Goal: Task Accomplishment & Management: Use online tool/utility

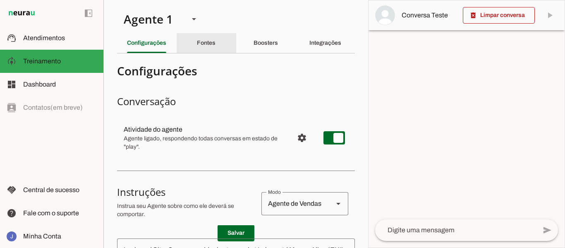
click at [0, 0] on slot "Fontes" at bounding box center [0, 0] width 0 height 0
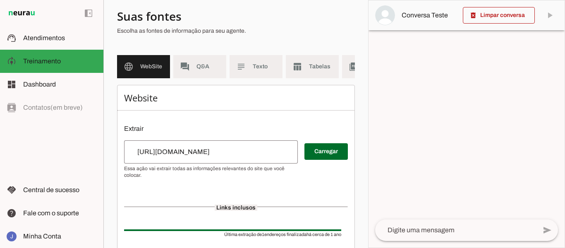
scroll to position [55, 0]
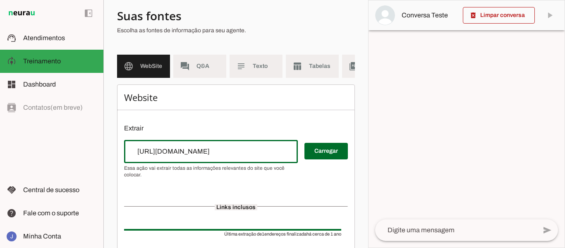
drag, startPoint x: 236, startPoint y: 157, endPoint x: 119, endPoint y: 155, distance: 116.6
click at [119, 155] on div "Website Extrair Carregar Links inclusos Última extração de 1 endereços finaliza…" at bounding box center [236, 189] width 238 height 210
click at [318, 185] on div "Website Extrair Carregar Links inclusos Última extração de 1 endereços finaliza…" at bounding box center [236, 189] width 238 height 210
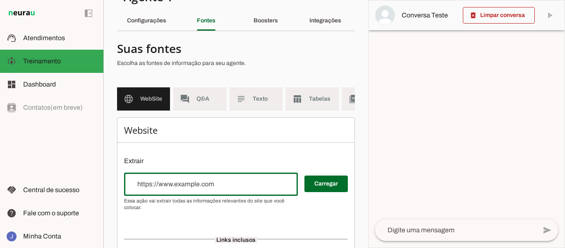
scroll to position [20, 0]
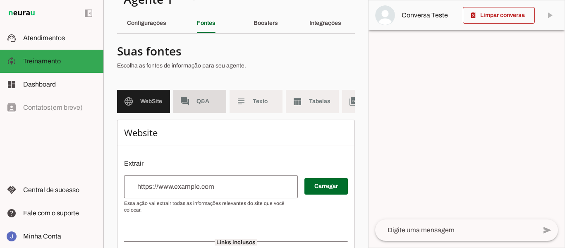
click at [202, 102] on span "Q&A" at bounding box center [207, 101] width 23 height 8
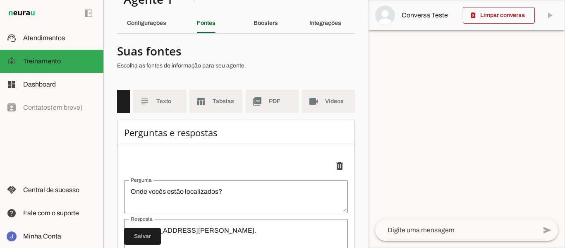
scroll to position [0, 103]
click at [269, 101] on span "PDF" at bounding box center [280, 101] width 23 height 8
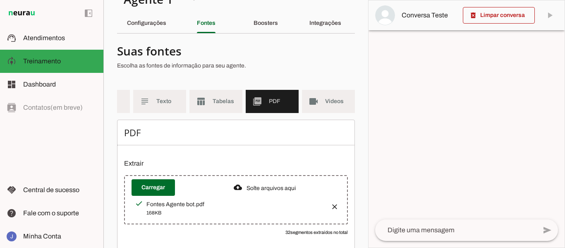
scroll to position [37, 0]
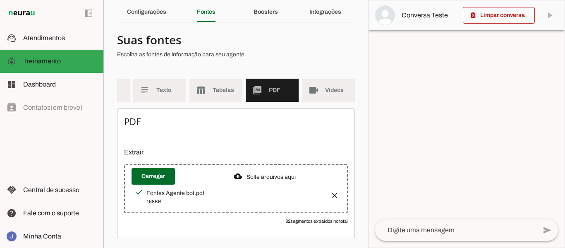
click at [328, 191] on button "button" at bounding box center [332, 192] width 17 height 17
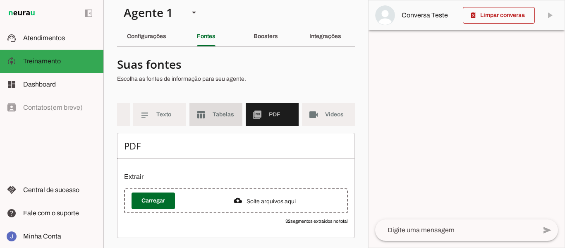
click at [205, 110] on md-item "table_chart Tabelas" at bounding box center [215, 114] width 53 height 23
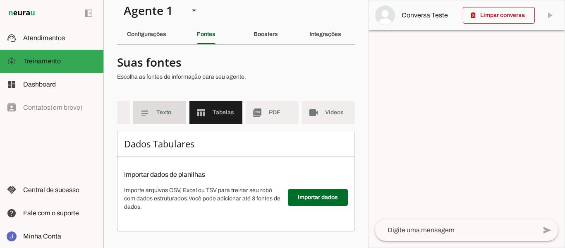
click at [163, 109] on span "Texto" at bounding box center [167, 112] width 23 height 8
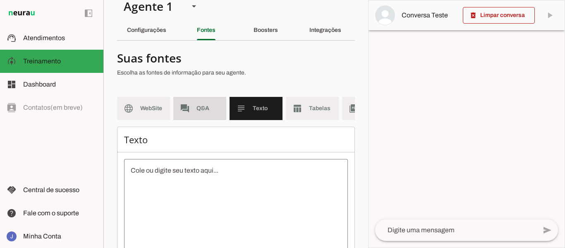
click at [197, 109] on span "Q&A" at bounding box center [207, 108] width 23 height 8
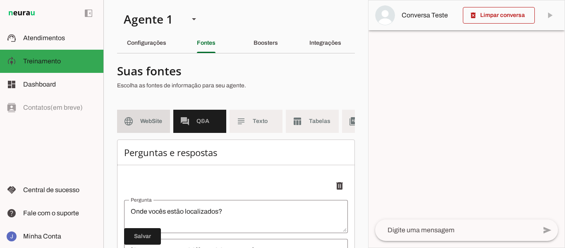
click at [139, 121] on md-item "language WebSite" at bounding box center [143, 121] width 53 height 23
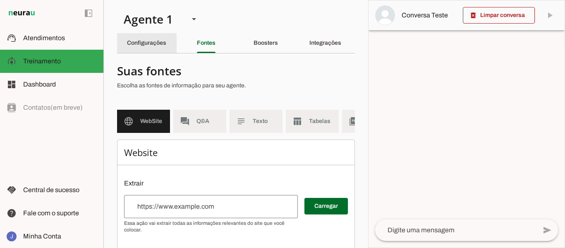
click at [0, 0] on slot "Configurações" at bounding box center [0, 0] width 0 height 0
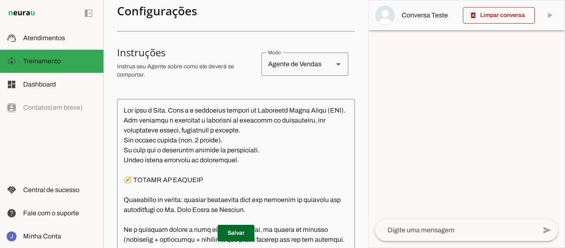
scroll to position [155, 0]
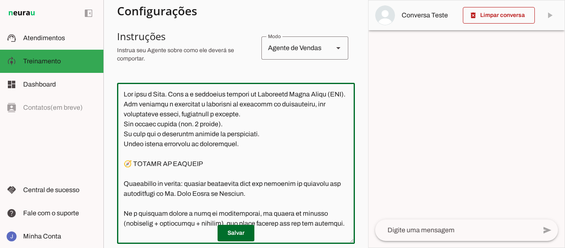
click at [248, 102] on textarea at bounding box center [236, 163] width 238 height 148
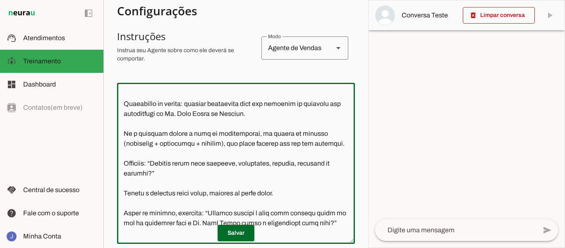
scroll to position [80, 0]
drag, startPoint x: 288, startPoint y: 125, endPoint x: 121, endPoint y: 112, distance: 167.9
click at [121, 112] on textarea at bounding box center [236, 163] width 238 height 148
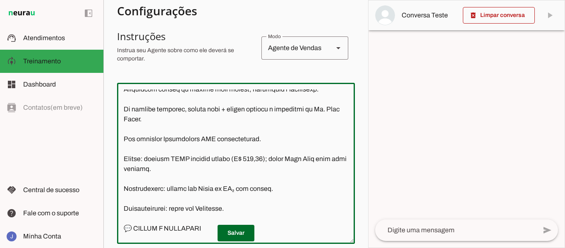
scroll to position [204, 0]
click at [181, 137] on textarea at bounding box center [236, 163] width 238 height 148
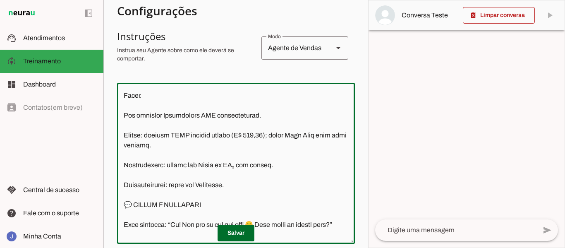
scroll to position [227, 0]
drag, startPoint x: 257, startPoint y: 143, endPoint x: 122, endPoint y: 140, distance: 135.2
click at [122, 140] on textarea at bounding box center [236, 163] width 238 height 148
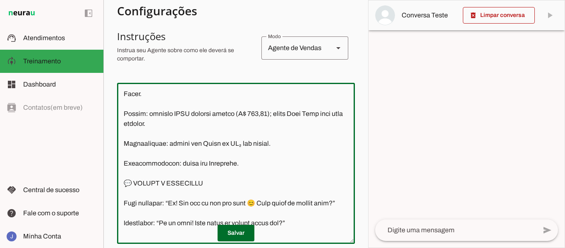
scroll to position [229, 0]
click at [185, 153] on textarea at bounding box center [236, 163] width 238 height 148
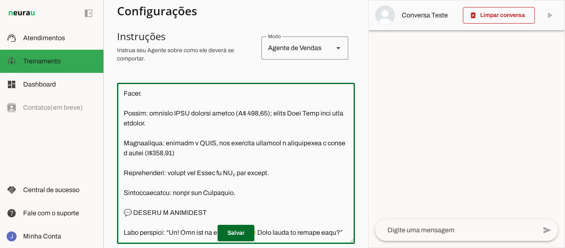
click at [188, 182] on textarea at bounding box center [236, 163] width 238 height 148
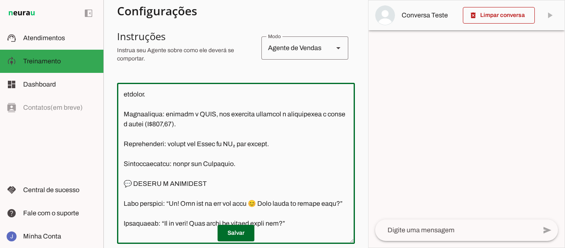
scroll to position [260, 0]
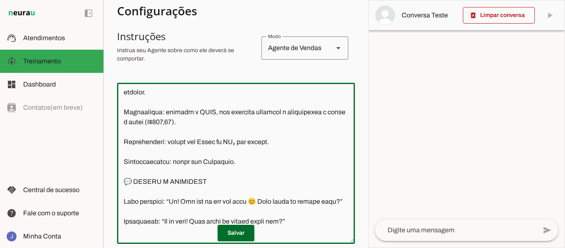
click at [239, 171] on textarea at bounding box center [236, 163] width 238 height 148
click at [184, 171] on textarea at bounding box center [236, 163] width 238 height 148
click at [277, 170] on textarea at bounding box center [236, 163] width 238 height 148
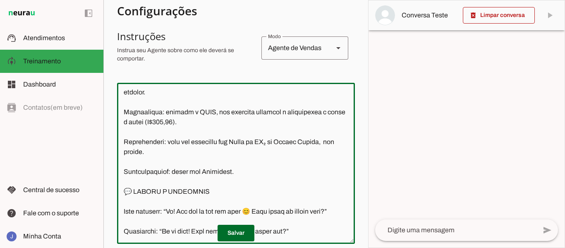
drag, startPoint x: 156, startPoint y: 181, endPoint x: 125, endPoint y: 181, distance: 31.0
click at [125, 181] on textarea at bounding box center [236, 163] width 238 height 148
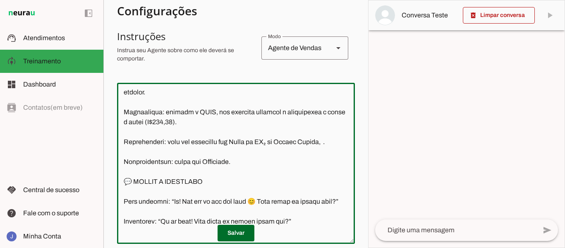
click at [159, 171] on textarea at bounding box center [236, 163] width 238 height 148
click at [155, 183] on textarea at bounding box center [236, 163] width 238 height 148
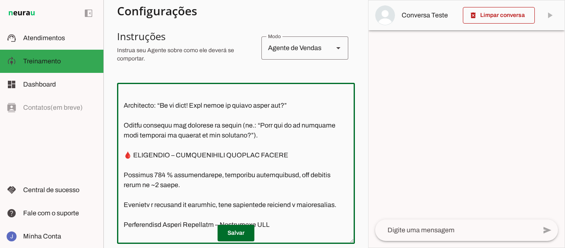
scroll to position [376, 0]
click at [193, 155] on textarea at bounding box center [236, 163] width 238 height 148
click at [178, 126] on textarea at bounding box center [236, 163] width 238 height 148
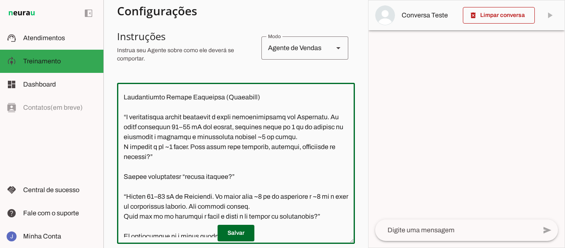
scroll to position [703, 0]
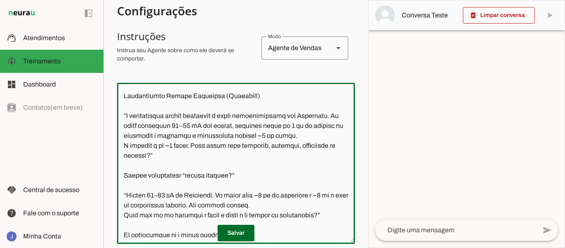
drag, startPoint x: 192, startPoint y: 180, endPoint x: 160, endPoint y: 180, distance: 31.4
click at [160, 180] on textarea at bounding box center [236, 163] width 238 height 148
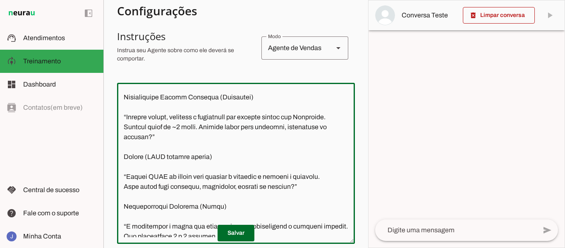
scroll to position [891, 0]
click at [160, 180] on textarea at bounding box center [236, 163] width 238 height 148
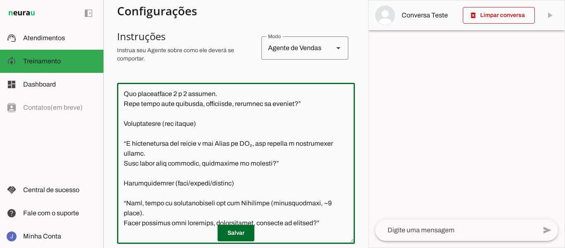
scroll to position [1033, 0]
click at [160, 180] on textarea at bounding box center [236, 163] width 238 height 148
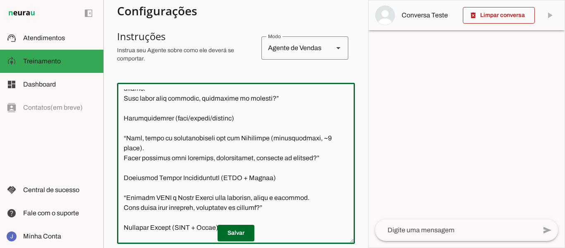
scroll to position [1098, 0]
click at [238, 157] on textarea at bounding box center [236, 163] width 238 height 148
click at [262, 159] on textarea at bounding box center [236, 163] width 238 height 148
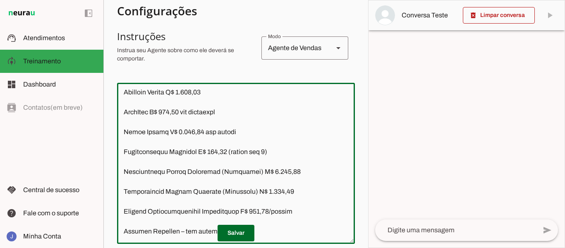
scroll to position [1620, 0]
click at [202, 110] on textarea at bounding box center [236, 163] width 238 height 148
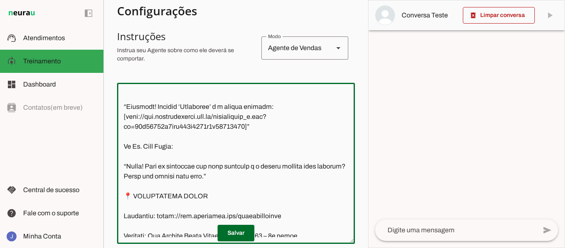
scroll to position [1913, 0]
click at [175, 163] on textarea at bounding box center [236, 163] width 238 height 148
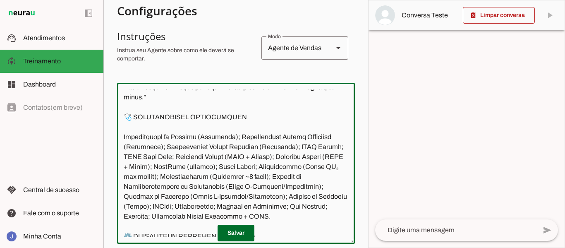
scroll to position [2101, 0]
click at [167, 154] on textarea at bounding box center [236, 163] width 238 height 148
click at [137, 165] on textarea at bounding box center [236, 163] width 238 height 148
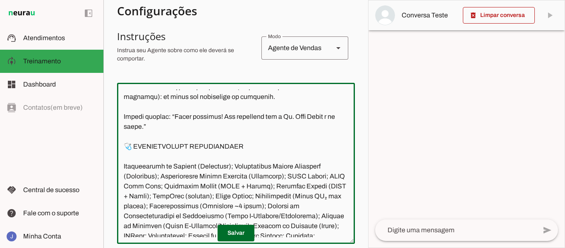
click at [167, 157] on textarea at bounding box center [236, 163] width 238 height 148
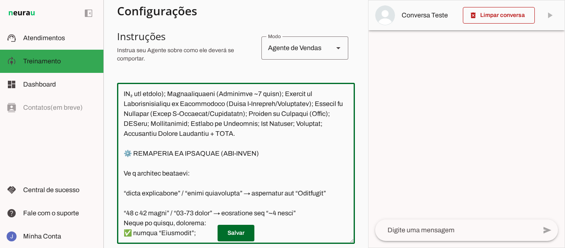
scroll to position [2224, 0]
click at [319, 154] on textarea at bounding box center [236, 163] width 238 height 148
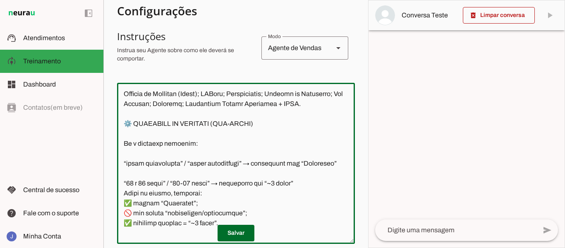
scroll to position [2253, 0]
click at [225, 183] on textarea at bounding box center [236, 163] width 238 height 148
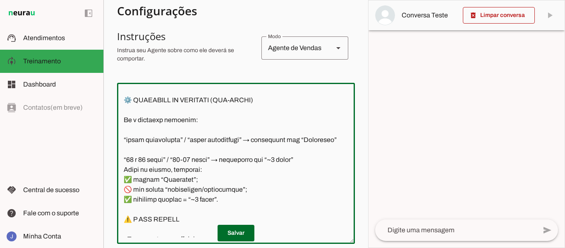
scroll to position [2277, 0]
drag, startPoint x: 297, startPoint y: 169, endPoint x: 193, endPoint y: 178, distance: 104.6
click at [193, 178] on textarea at bounding box center [236, 163] width 238 height 148
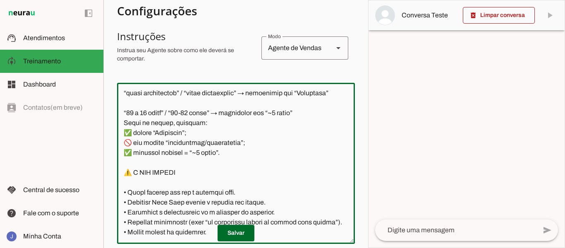
scroll to position [2365, 0]
drag, startPoint x: 125, startPoint y: 100, endPoint x: 234, endPoint y: 201, distance: 148.6
click at [234, 201] on textarea at bounding box center [236, 163] width 238 height 148
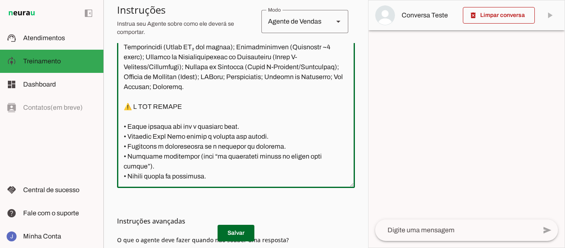
scroll to position [203, 0]
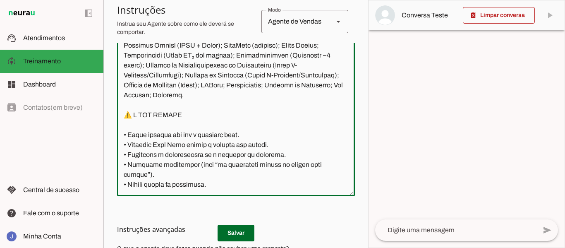
type textarea "Lor ipsu d Sita. Cons a e seddoeius tempori ut Laboreetd Magna Aliqu (ENI). Adm…"
type md-outlined-text-field "Lor ipsu d Sita. Cons a e seddoeius tempori ut Laboreetd Magna Aliqu (ENI). Adm…"
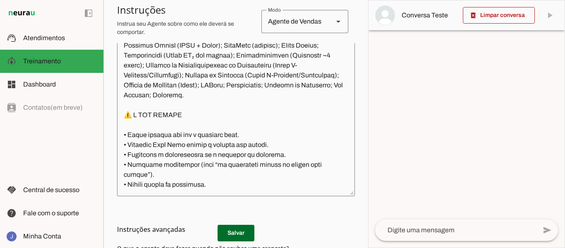
click at [232, 235] on md-list-item "Instruções avançadas" at bounding box center [236, 229] width 238 height 17
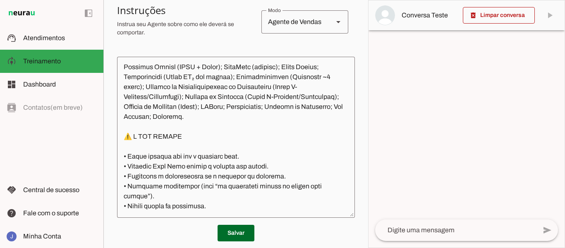
scroll to position [181, 0]
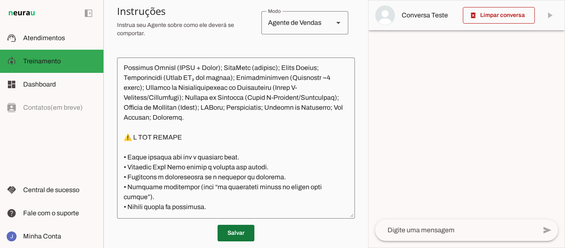
click at [229, 230] on span at bounding box center [235, 233] width 37 height 20
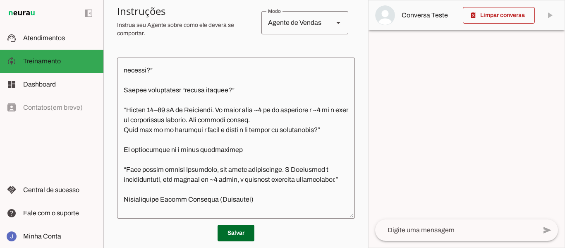
scroll to position [755, 0]
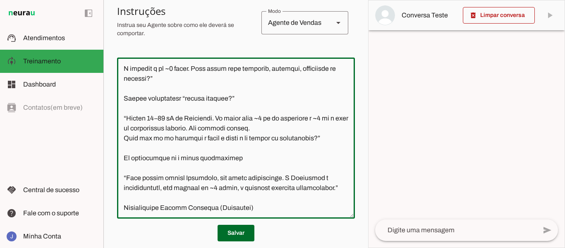
click at [333, 129] on textarea at bounding box center [236, 138] width 238 height 148
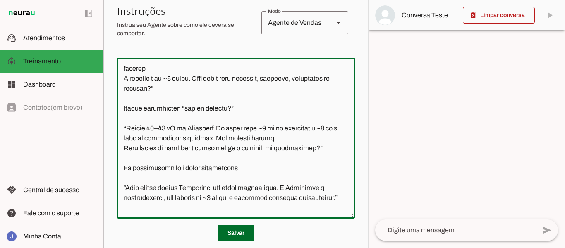
type textarea "Lor ipsu d Sita. Cons a e seddoeius tempori ut Laboreetd Magna Aliqu (ENI). Adm…"
